Goal: Understand site structure: Understand site structure

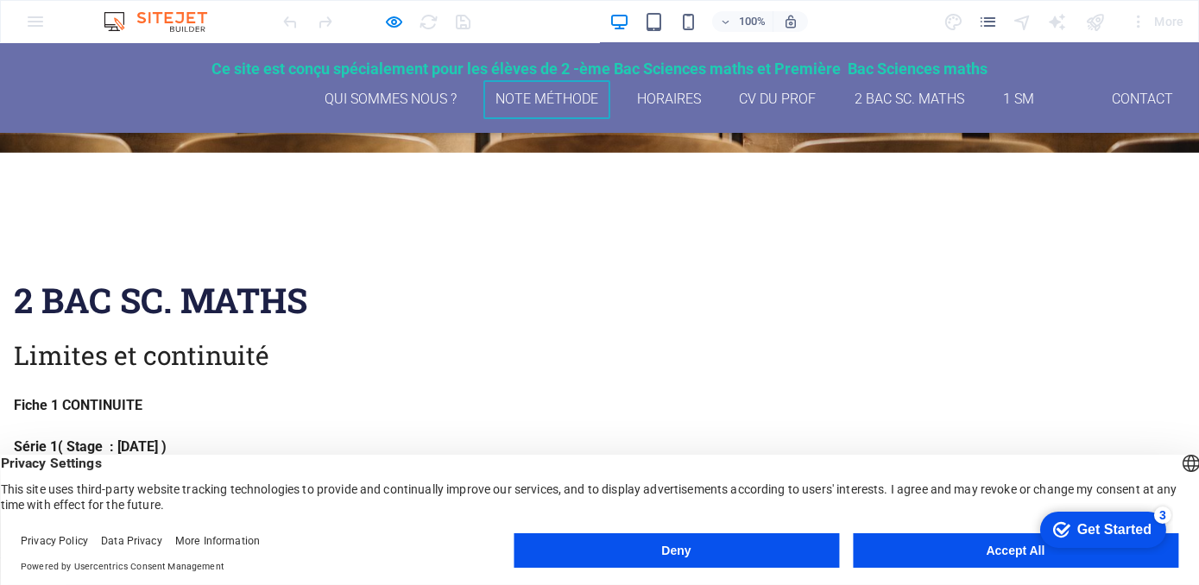
click at [540, 98] on link "Note méthode" at bounding box center [547, 99] width 128 height 39
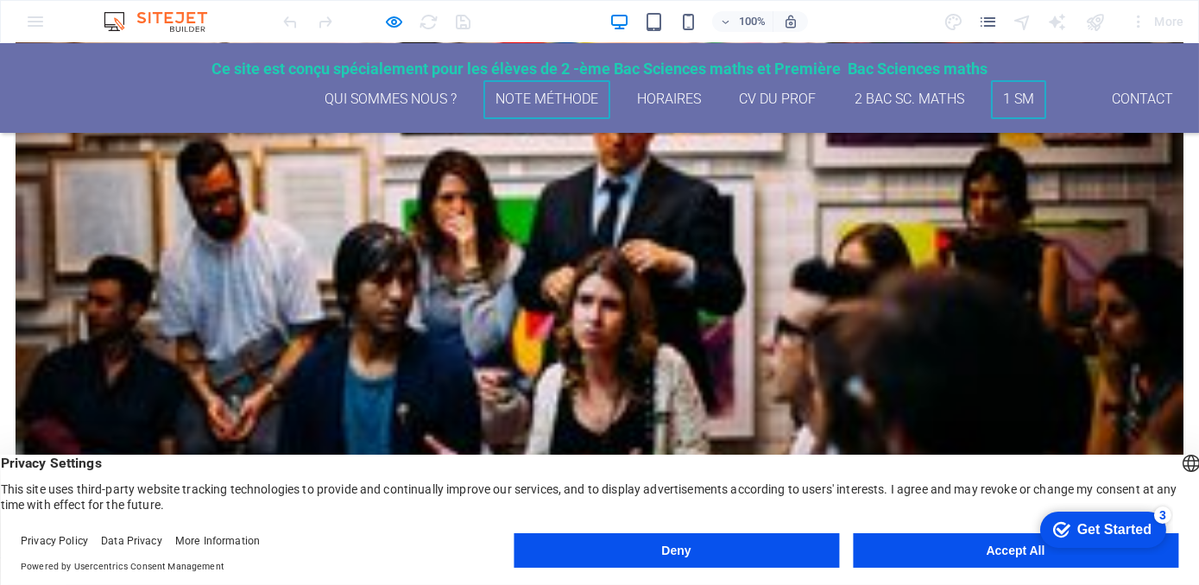
scroll to position [4917, 0]
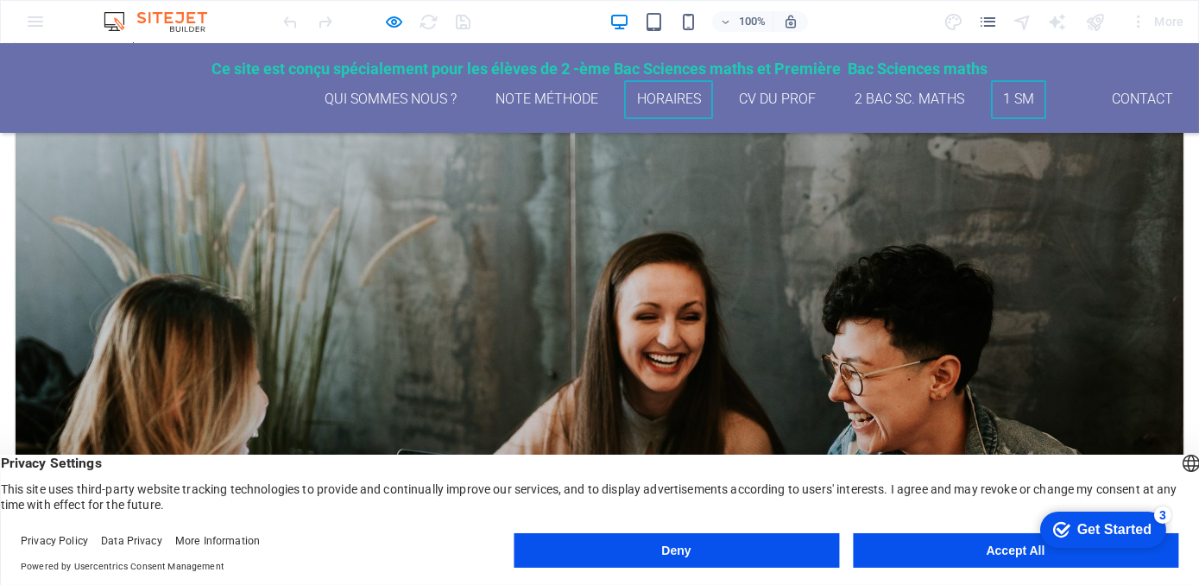
click at [652, 102] on link "Horaires" at bounding box center [668, 99] width 89 height 39
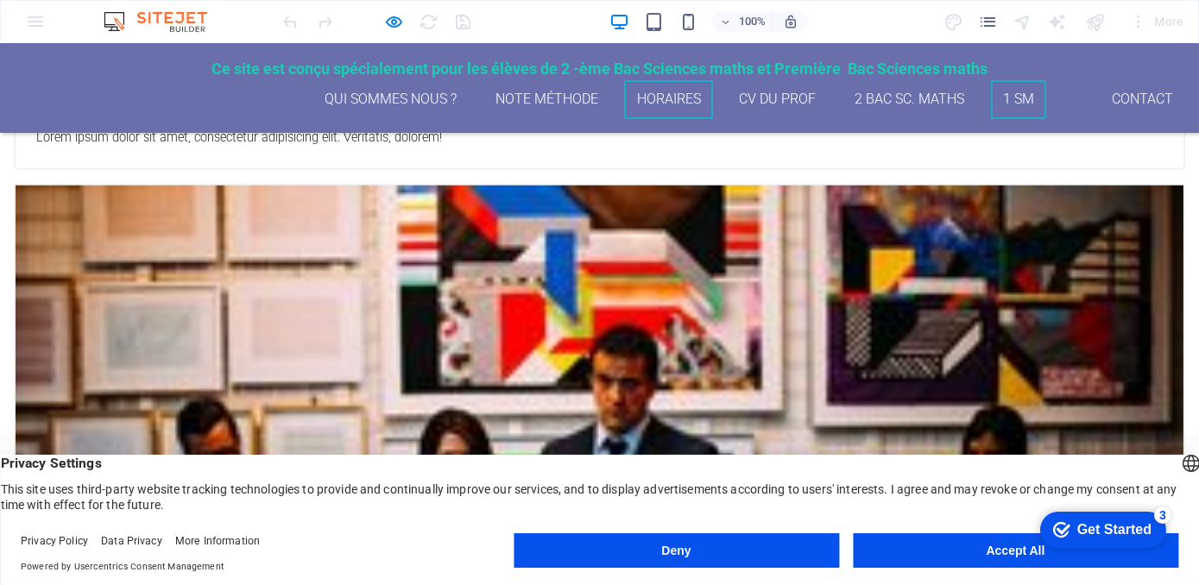
scroll to position [3081, 0]
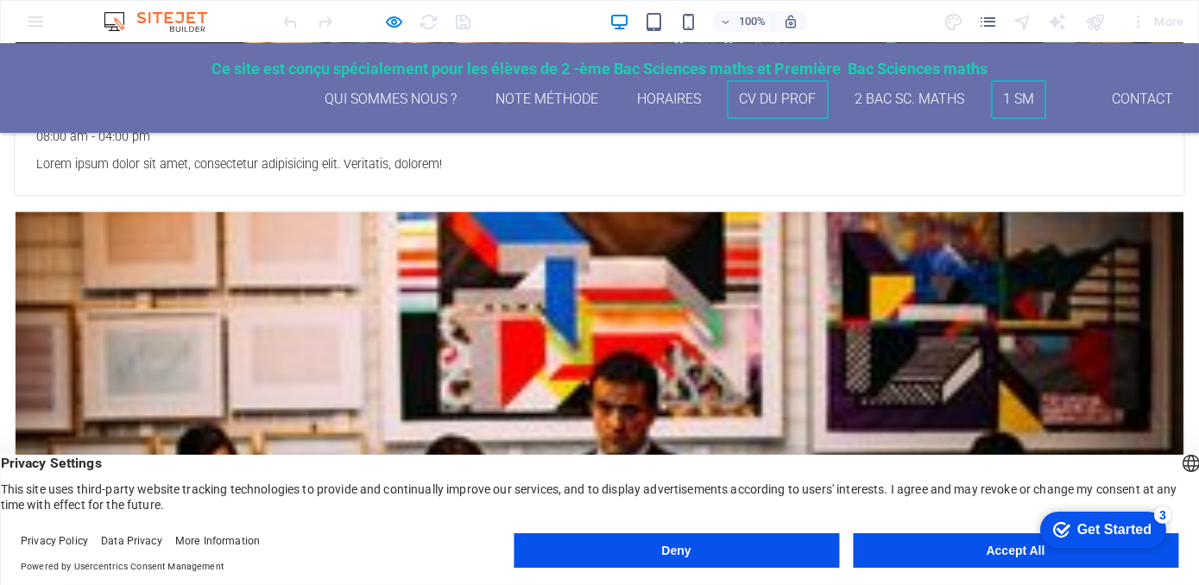
click at [792, 97] on link "CV du Prof" at bounding box center [778, 99] width 102 height 39
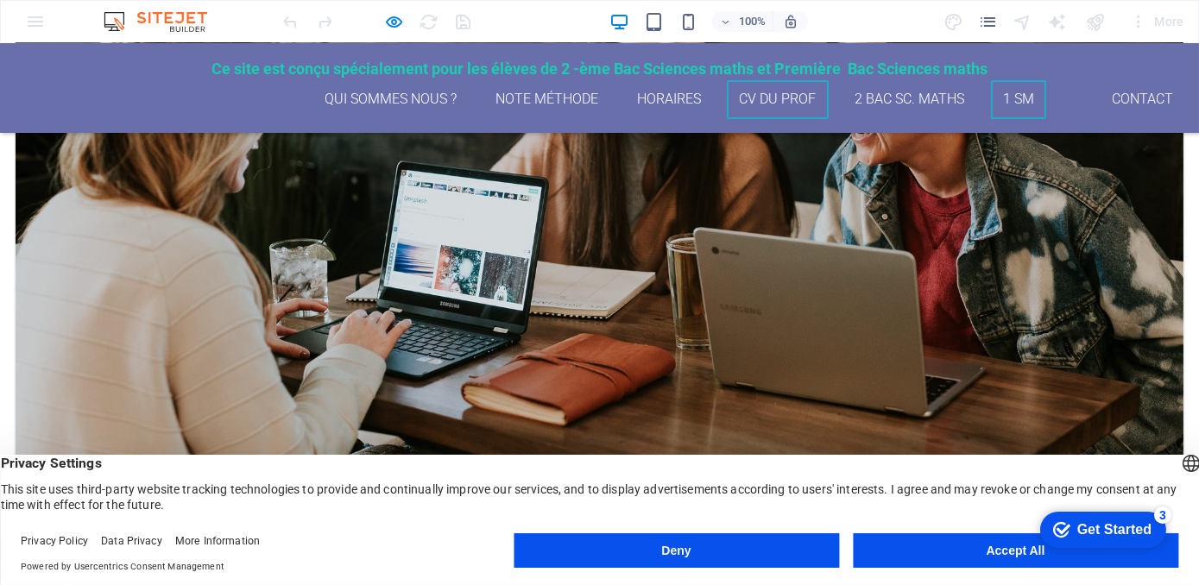
scroll to position [5317, 0]
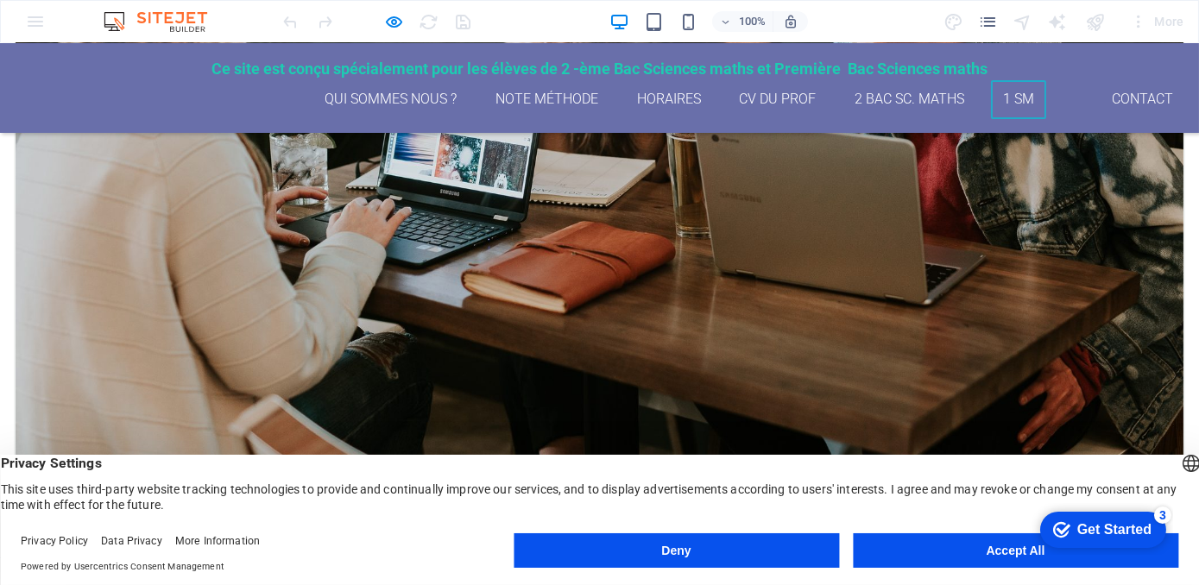
click at [1123, 534] on div "Get Started" at bounding box center [1113, 529] width 74 height 16
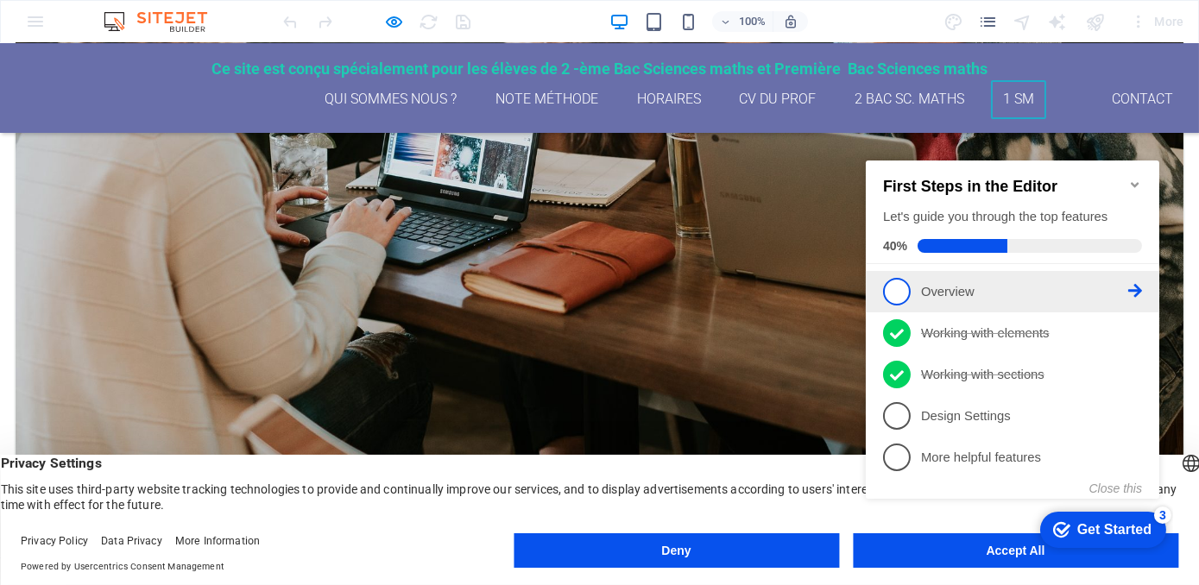
click at [894, 284] on span "1" at bounding box center [896, 291] width 28 height 28
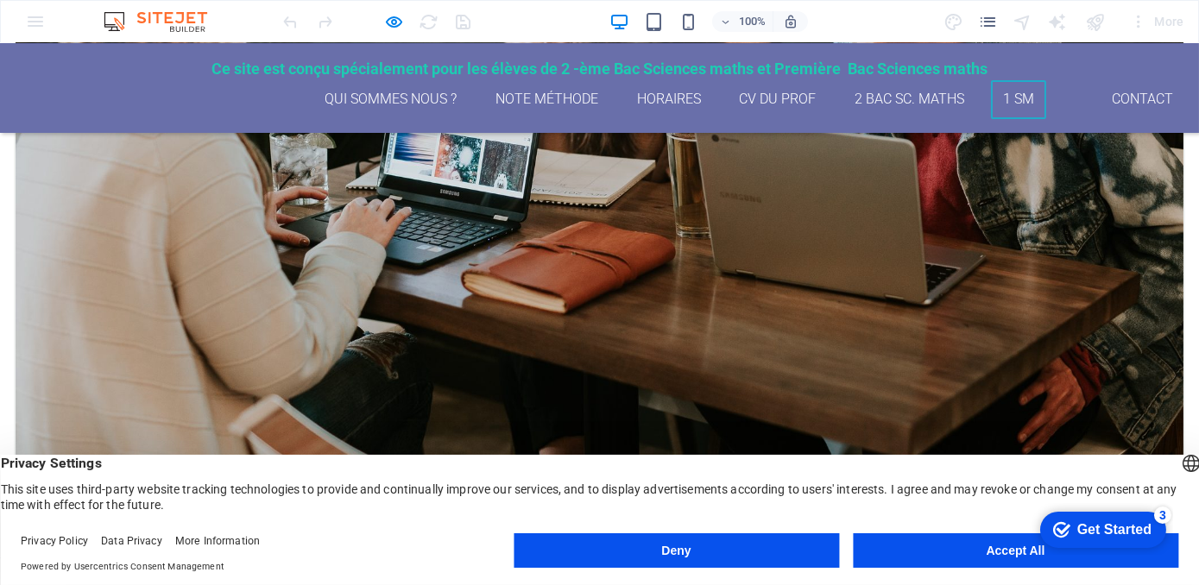
scroll to position [0, 0]
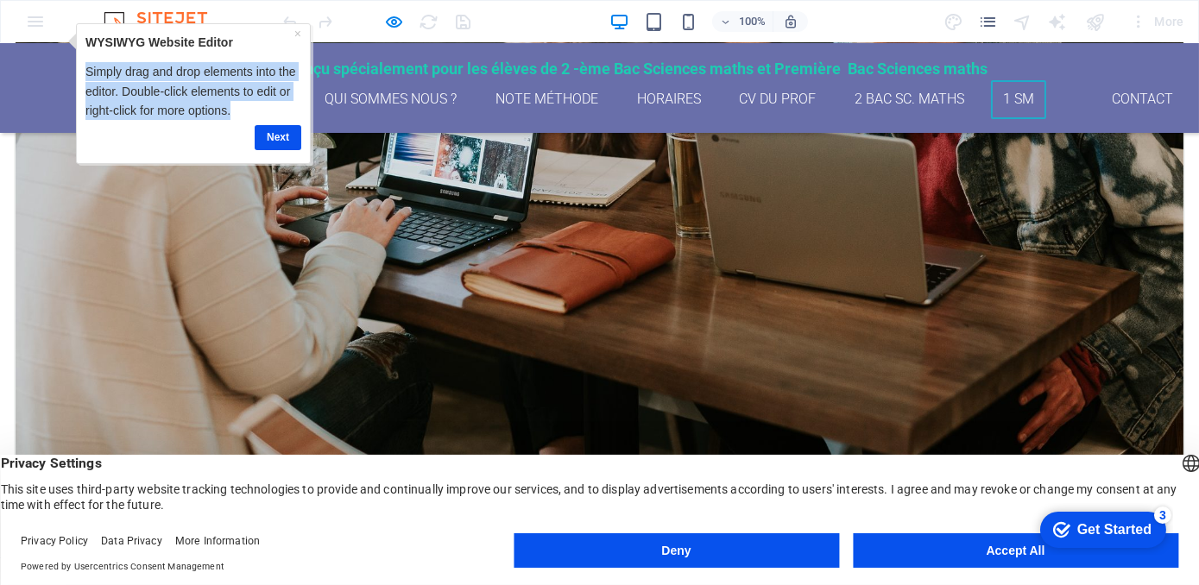
drag, startPoint x: 87, startPoint y: 66, endPoint x: 231, endPoint y: 104, distance: 148.9
click at [231, 104] on p "Simply drag and drop elements into the editor. Double-click elements to edit or…" at bounding box center [193, 90] width 216 height 58
copy p "Simply drag and drop elements into the editor. Double-click elements to edit or…"
click at [291, 143] on link "Next" at bounding box center [278, 136] width 47 height 25
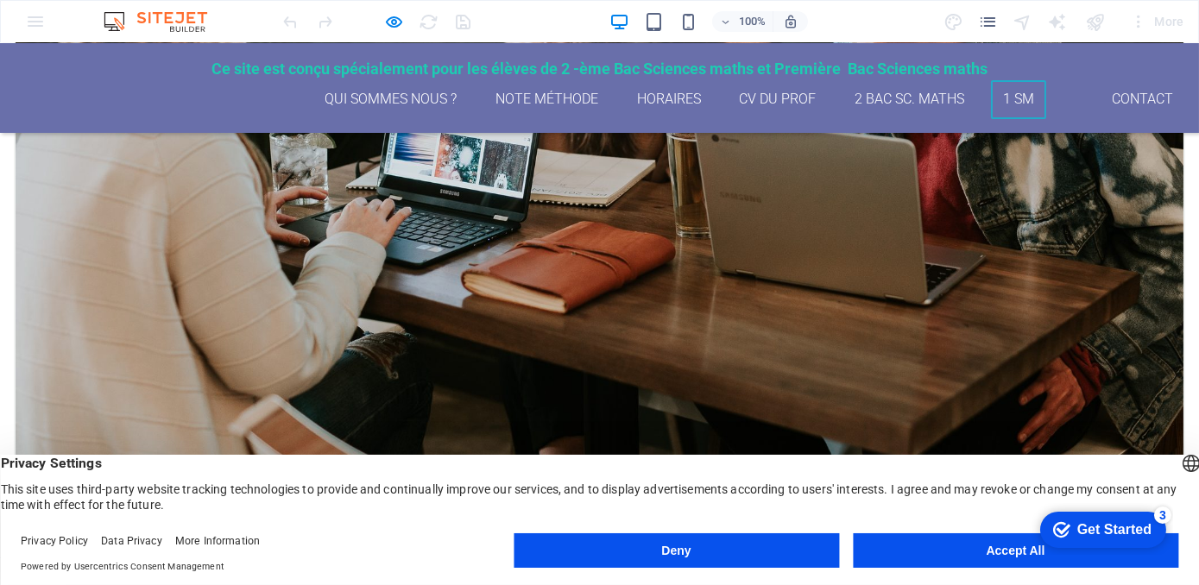
click at [1114, 540] on div "checkmark Get Started 3" at bounding box center [1102, 529] width 126 height 36
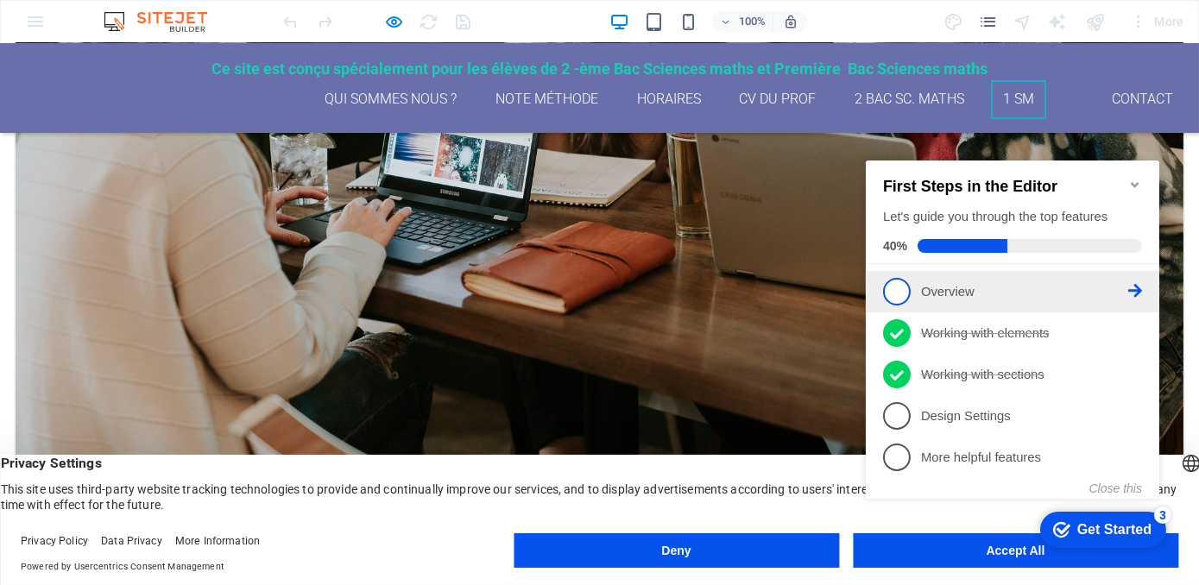
click at [955, 294] on p "Overview - incomplete" at bounding box center [1023, 291] width 207 height 18
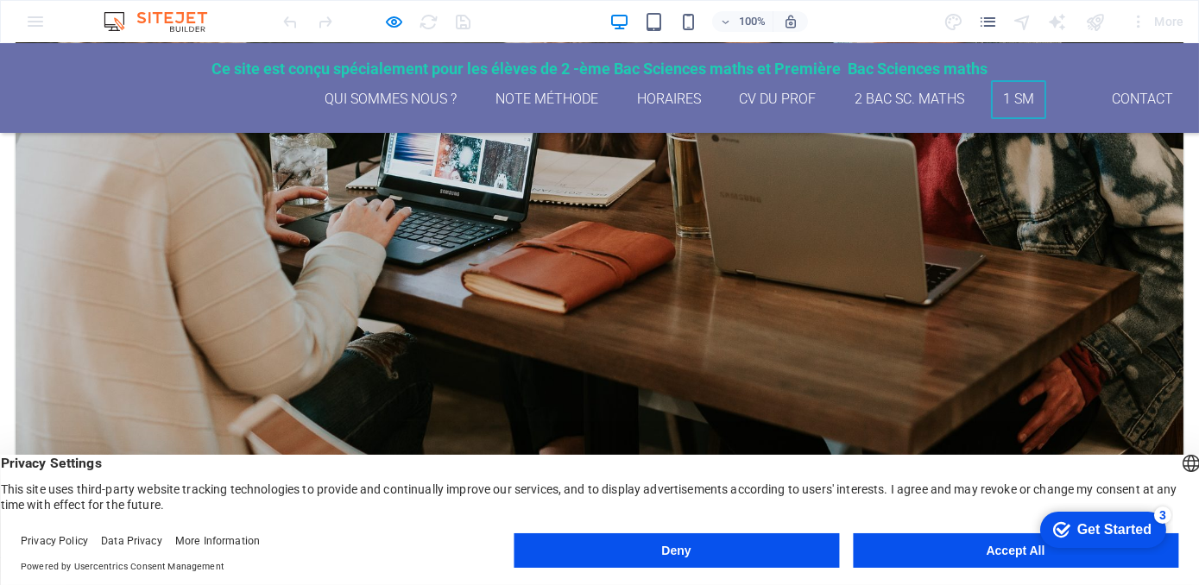
drag, startPoint x: 1196, startPoint y: 458, endPoint x: 1195, endPoint y: 363, distance: 94.1
click at [523, 93] on link "Note méthode" at bounding box center [547, 99] width 128 height 39
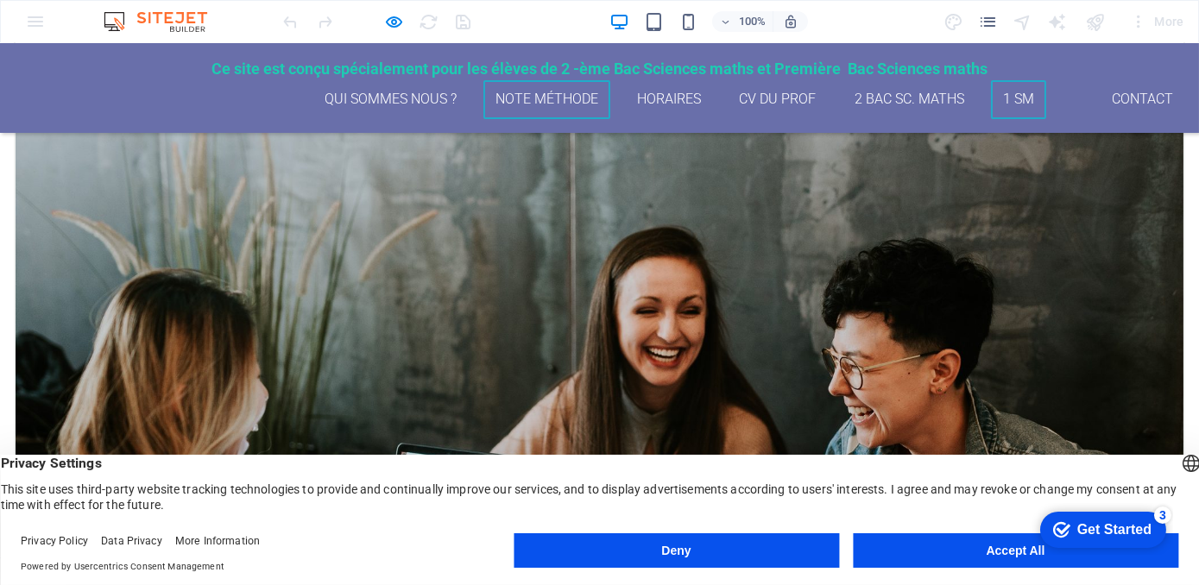
scroll to position [4917, 0]
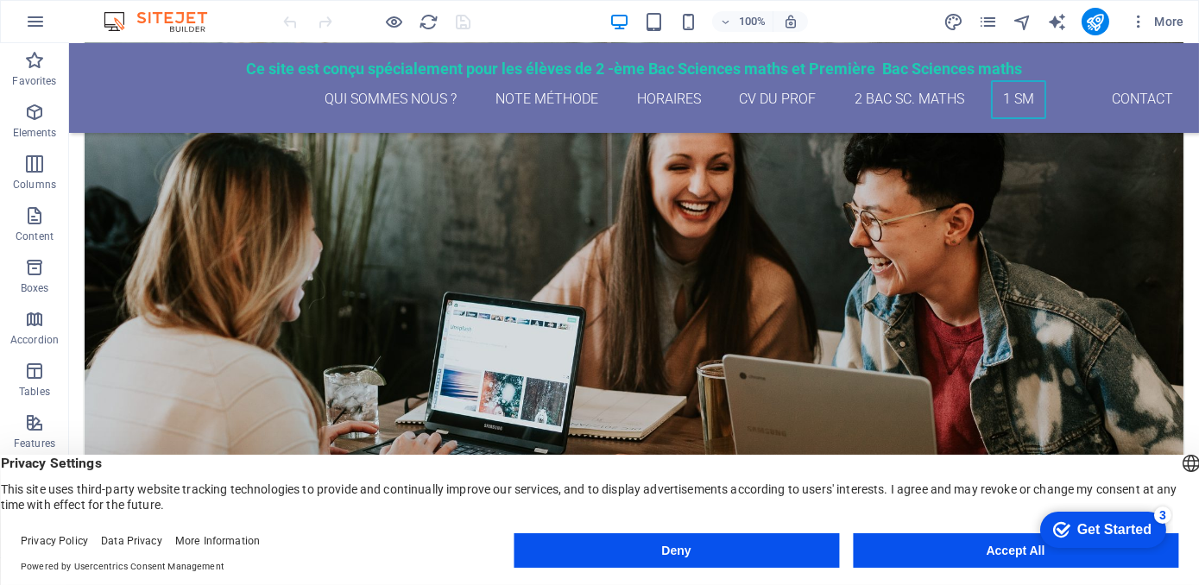
click at [1130, 527] on div "Get Started" at bounding box center [1113, 529] width 74 height 16
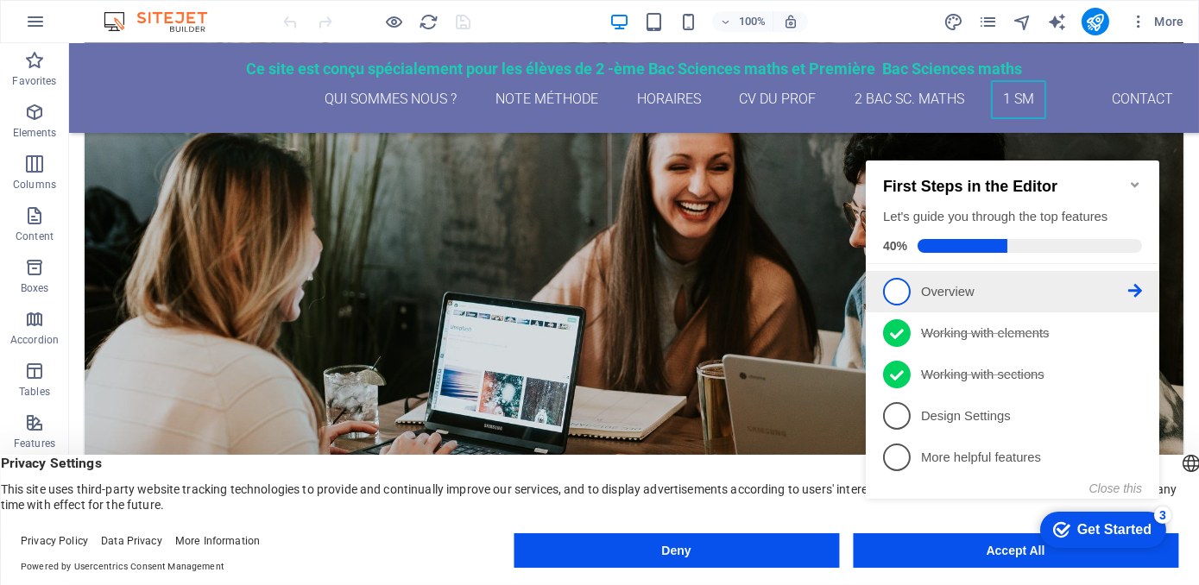
click at [964, 288] on p "Overview - incomplete" at bounding box center [1023, 291] width 207 height 18
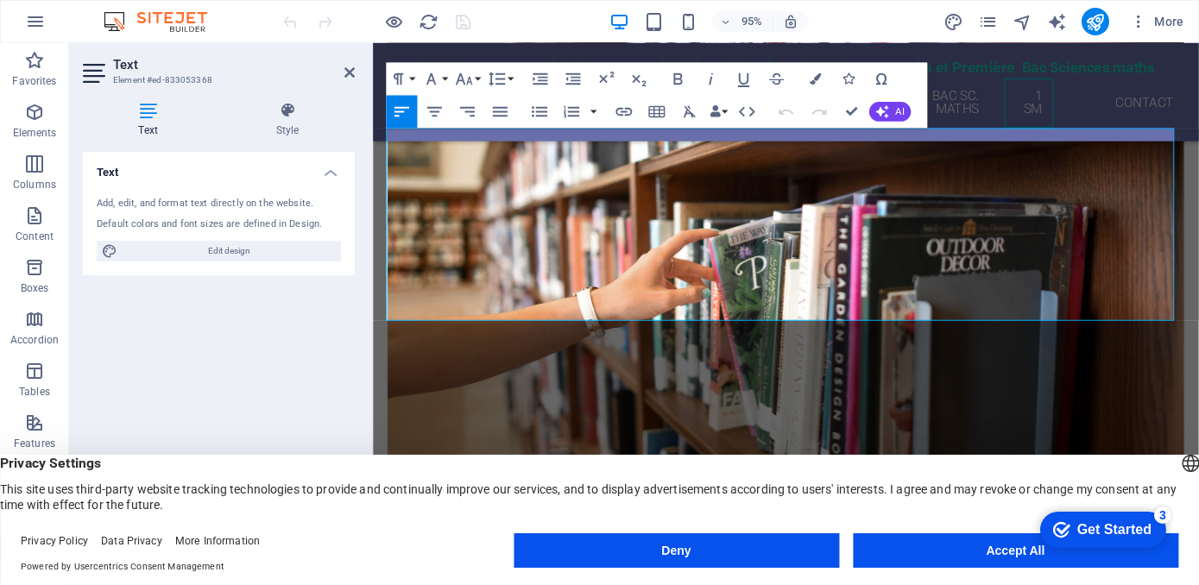
scroll to position [4928, 0]
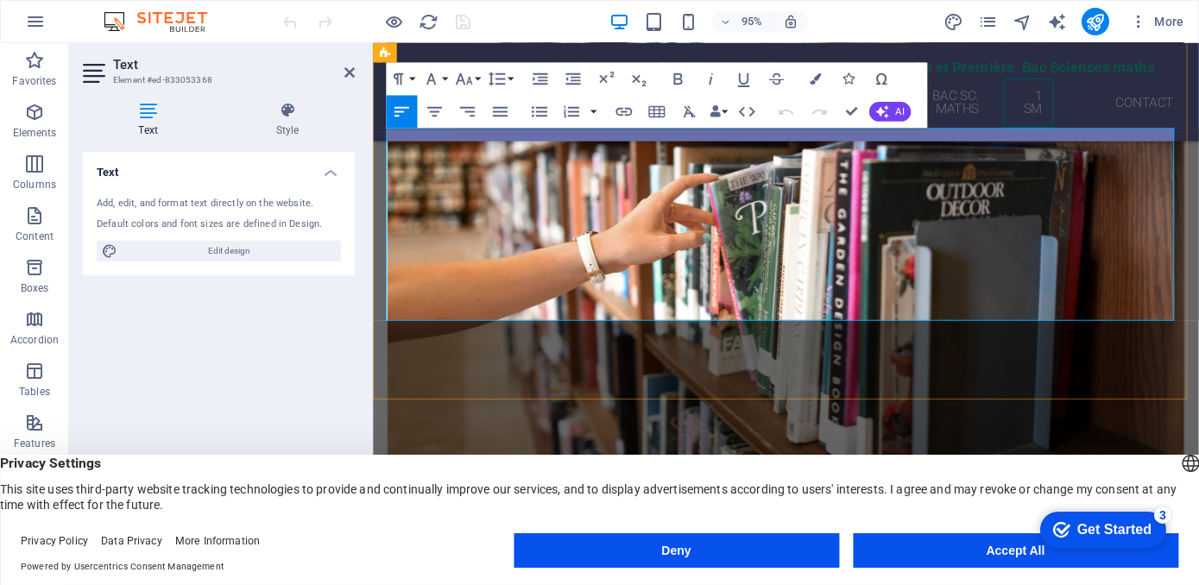
click at [502, 107] on icon "button" at bounding box center [500, 111] width 15 height 9
click at [474, 111] on icon "button" at bounding box center [467, 111] width 15 height 9
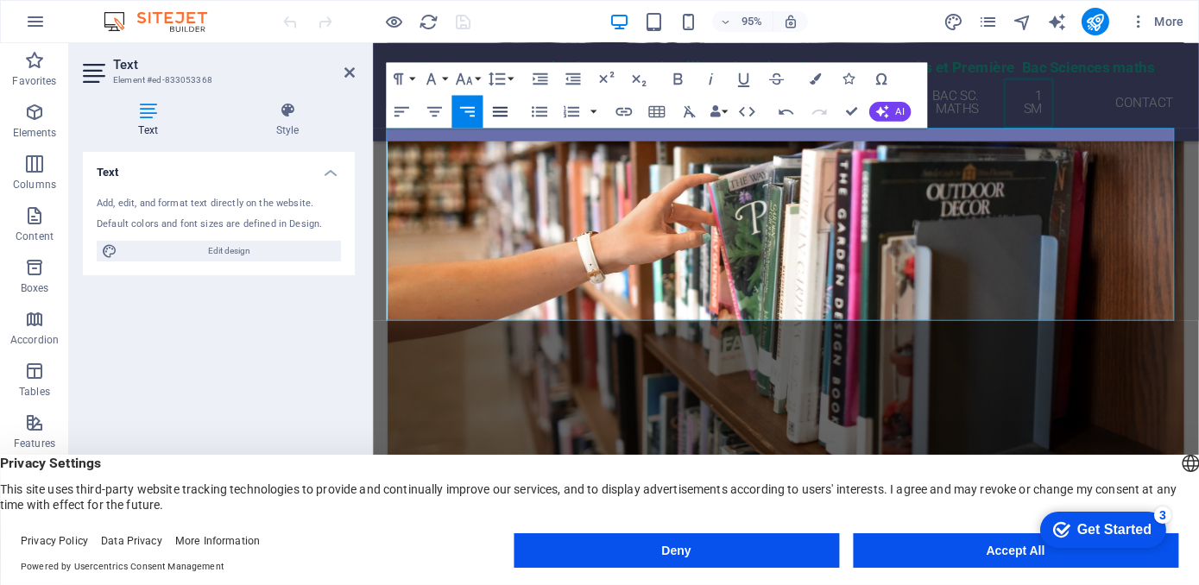
click at [497, 111] on icon "button" at bounding box center [500, 111] width 15 height 9
click at [401, 116] on icon "button" at bounding box center [402, 112] width 20 height 20
click at [502, 109] on icon "button" at bounding box center [500, 112] width 20 height 20
click at [889, 111] on button "AI" at bounding box center [889, 112] width 41 height 20
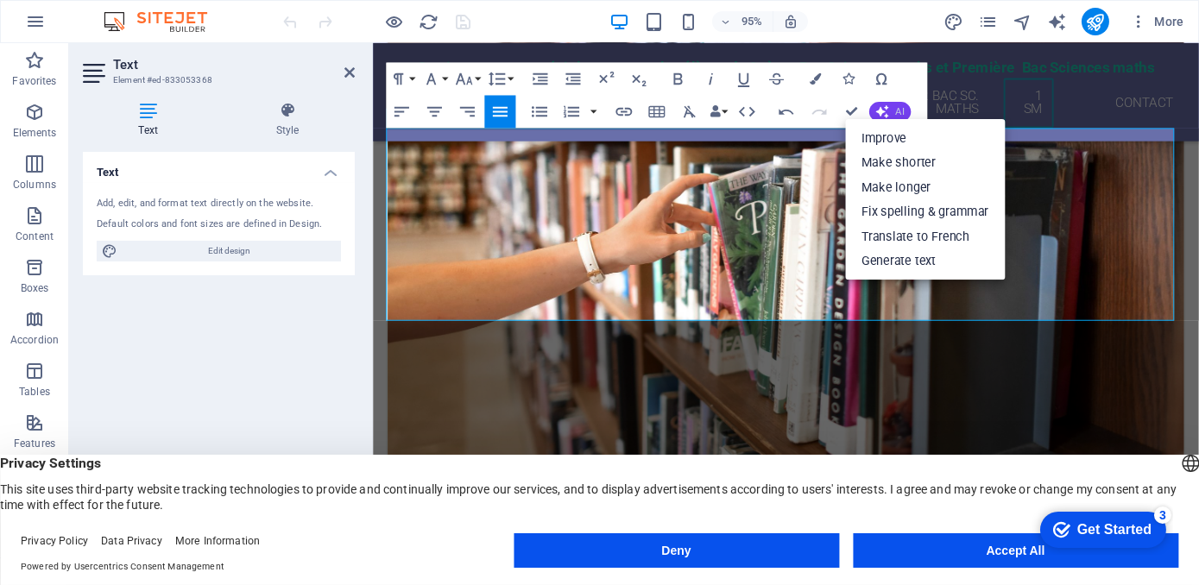
click at [889, 111] on button "AI" at bounding box center [889, 112] width 41 height 20
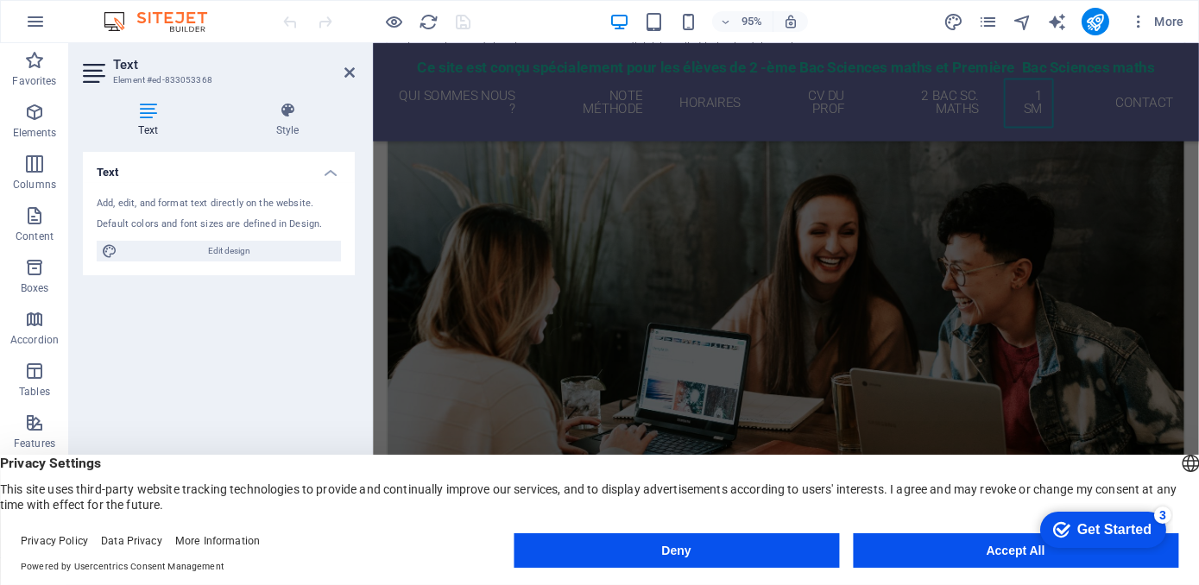
scroll to position [4054, 0]
